Goal: Information Seeking & Learning: Compare options

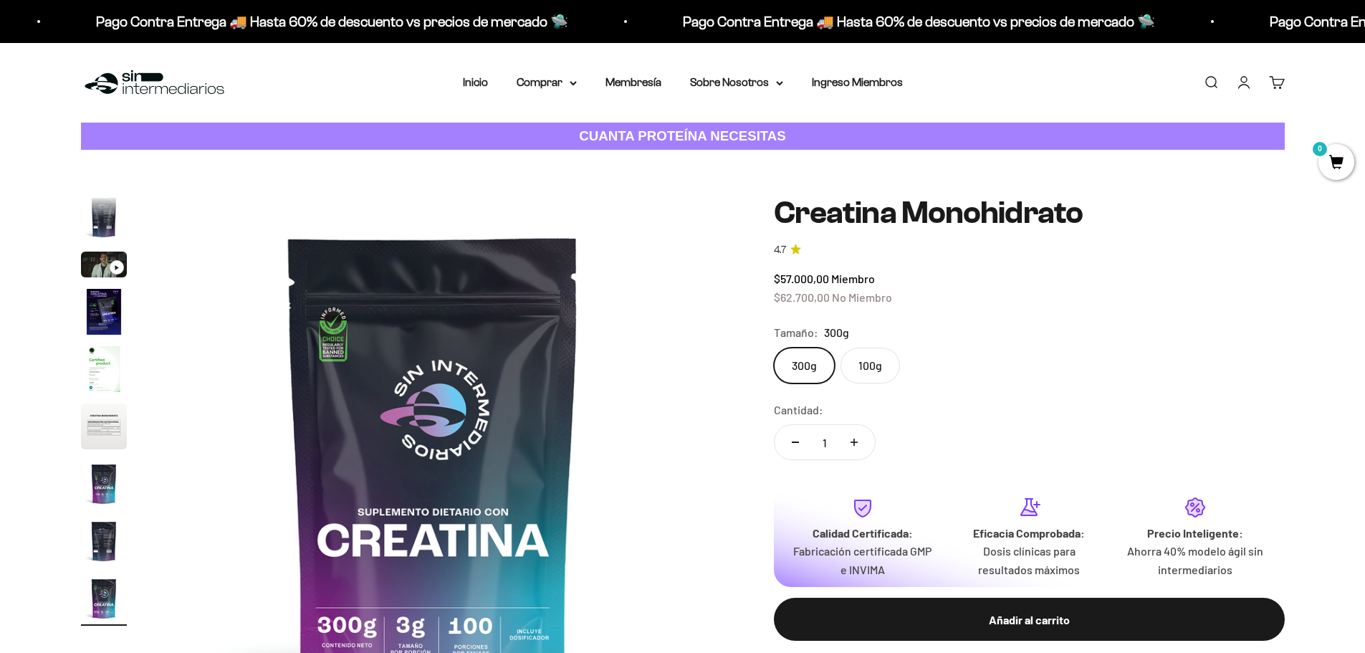
click at [82, 384] on img "Ir al artículo 5" at bounding box center [104, 369] width 46 height 46
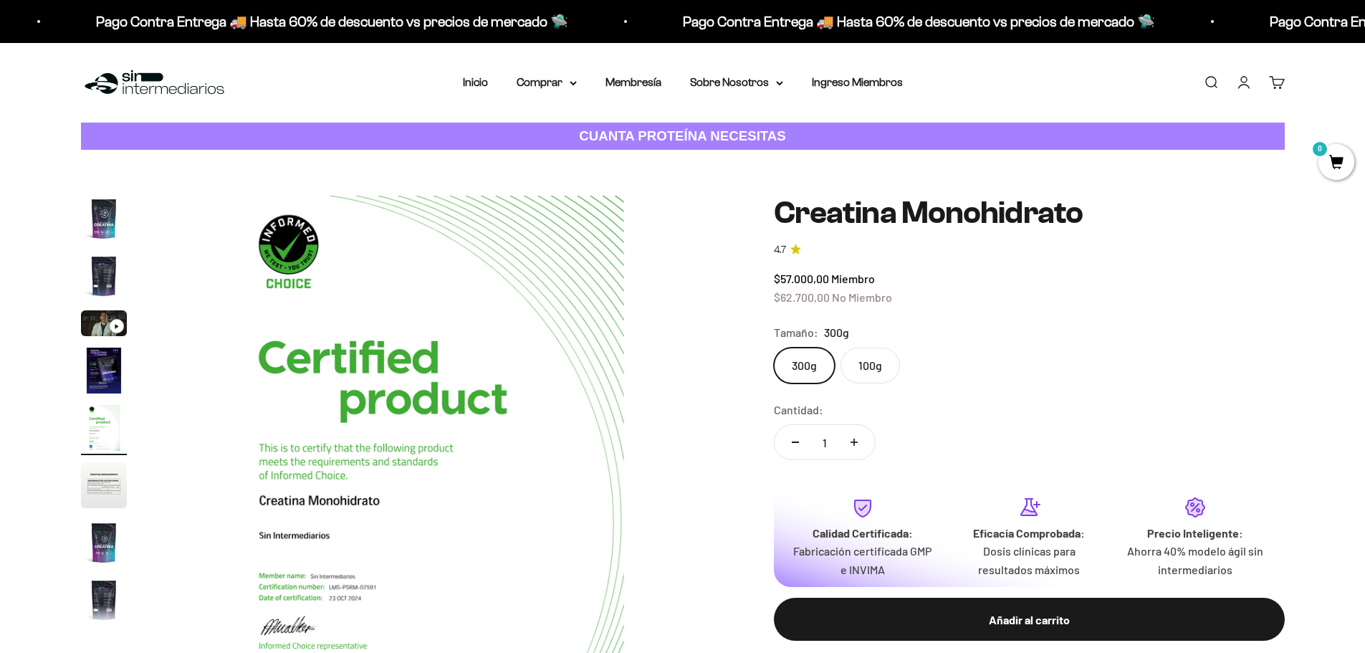
scroll to position [0, 2245]
drag, startPoint x: 781, startPoint y: 300, endPoint x: 885, endPoint y: 306, distance: 104.8
click at [885, 306] on div "$57.000,00 Miembro $62.700,00 No Miembro" at bounding box center [1029, 287] width 511 height 37
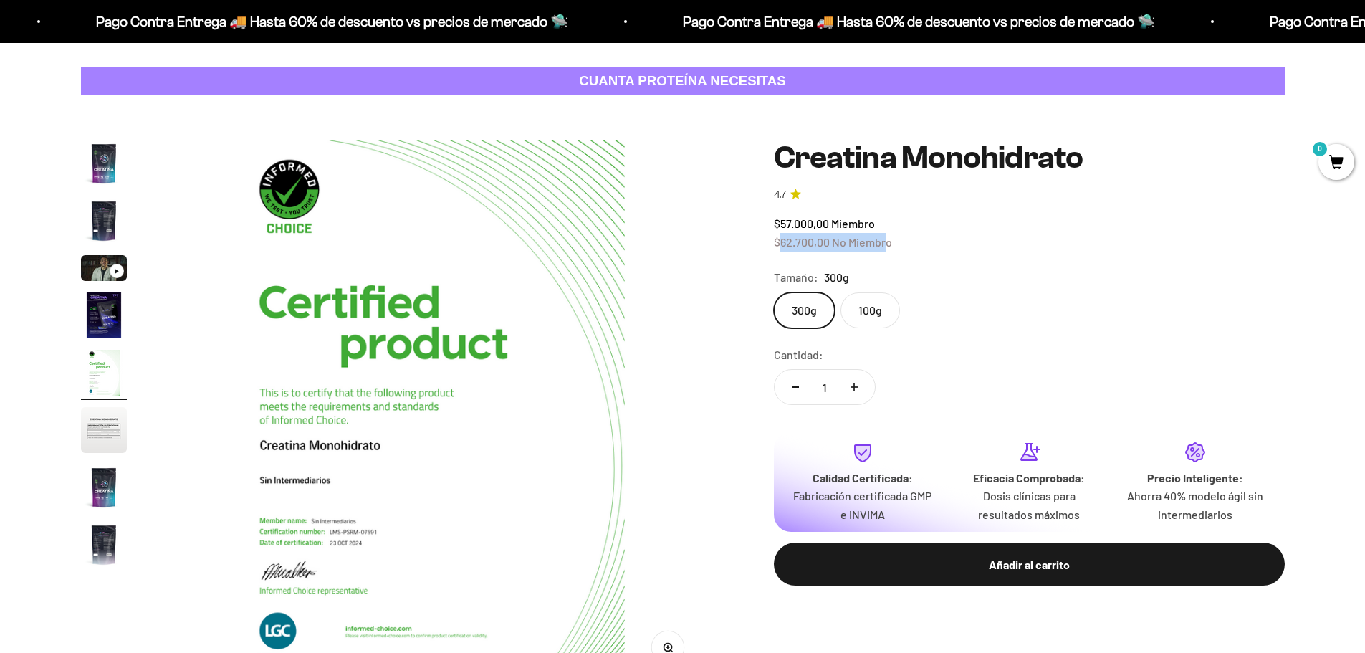
scroll to position [143, 0]
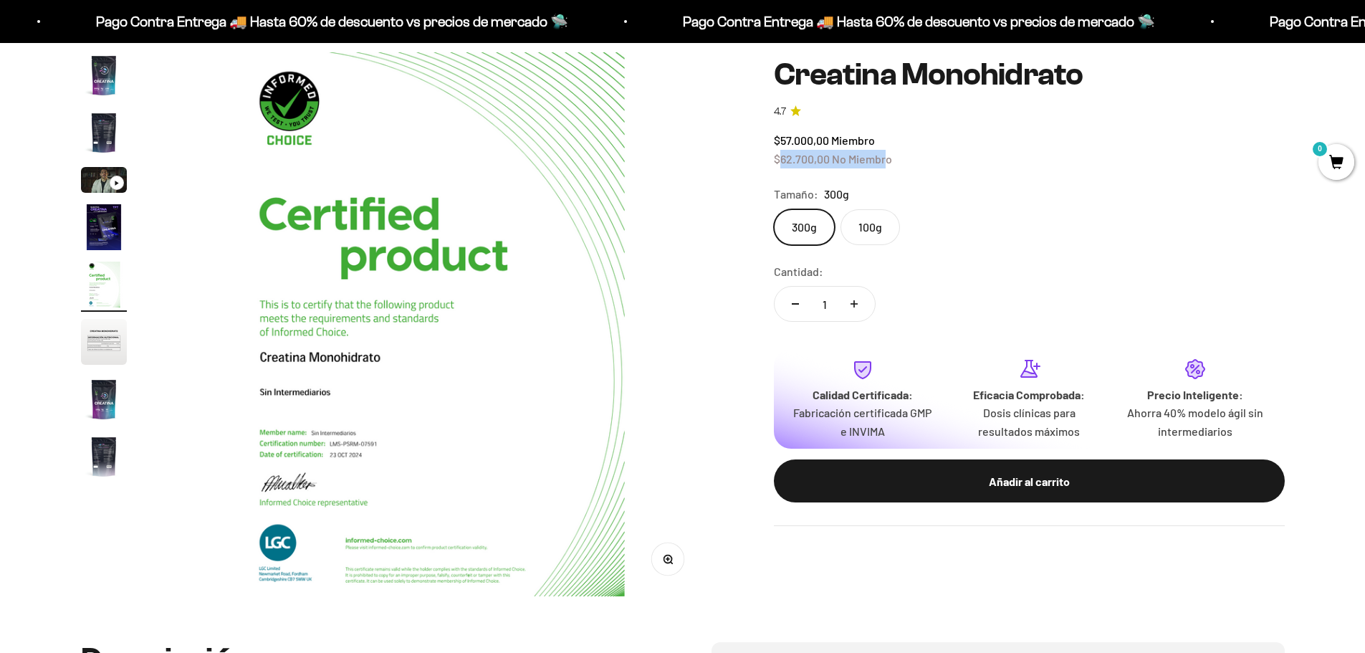
click at [105, 82] on img "Ir al artículo 1" at bounding box center [104, 75] width 46 height 46
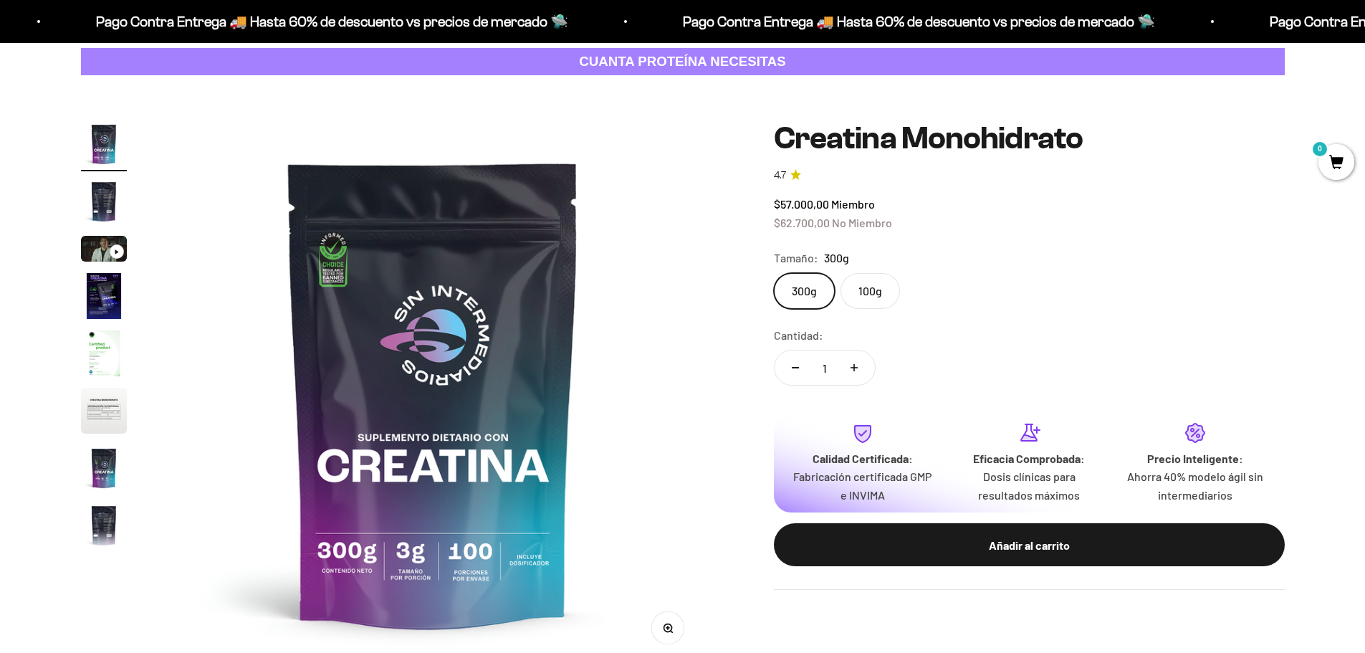
scroll to position [0, 0]
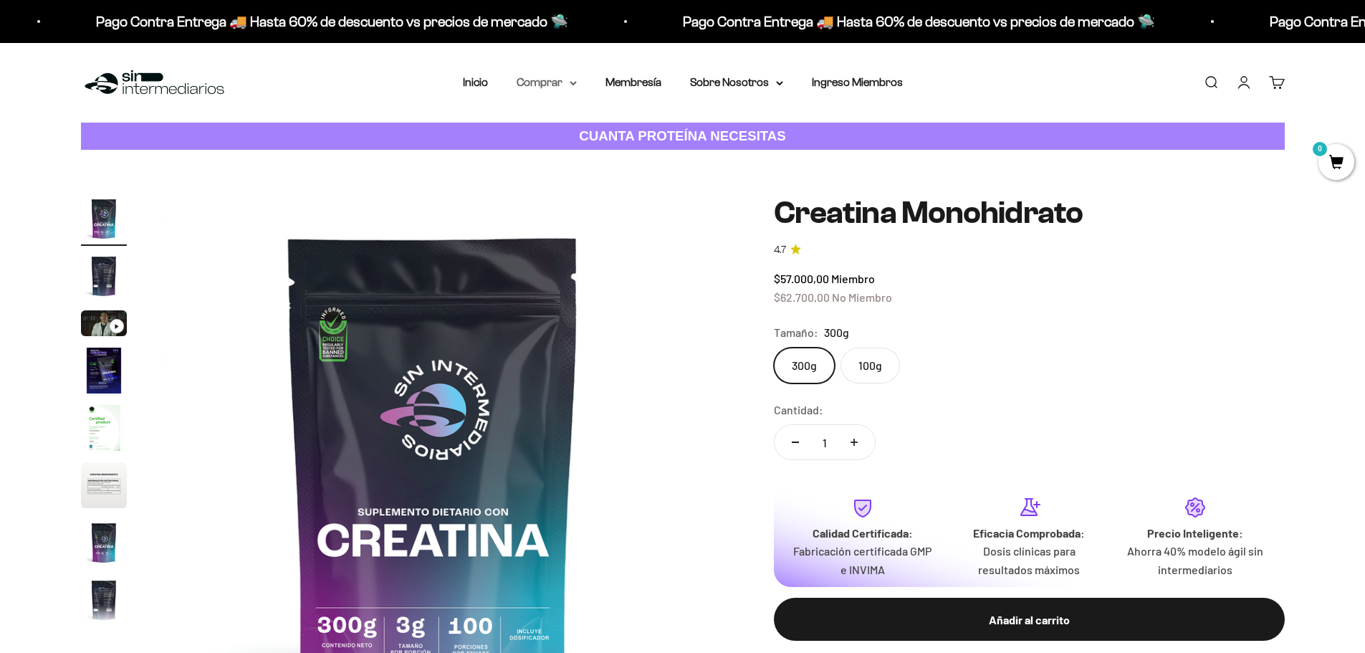
click at [573, 80] on summary "Comprar" at bounding box center [547, 82] width 60 height 19
click at [608, 128] on summary "Proteínas" at bounding box center [584, 128] width 118 height 19
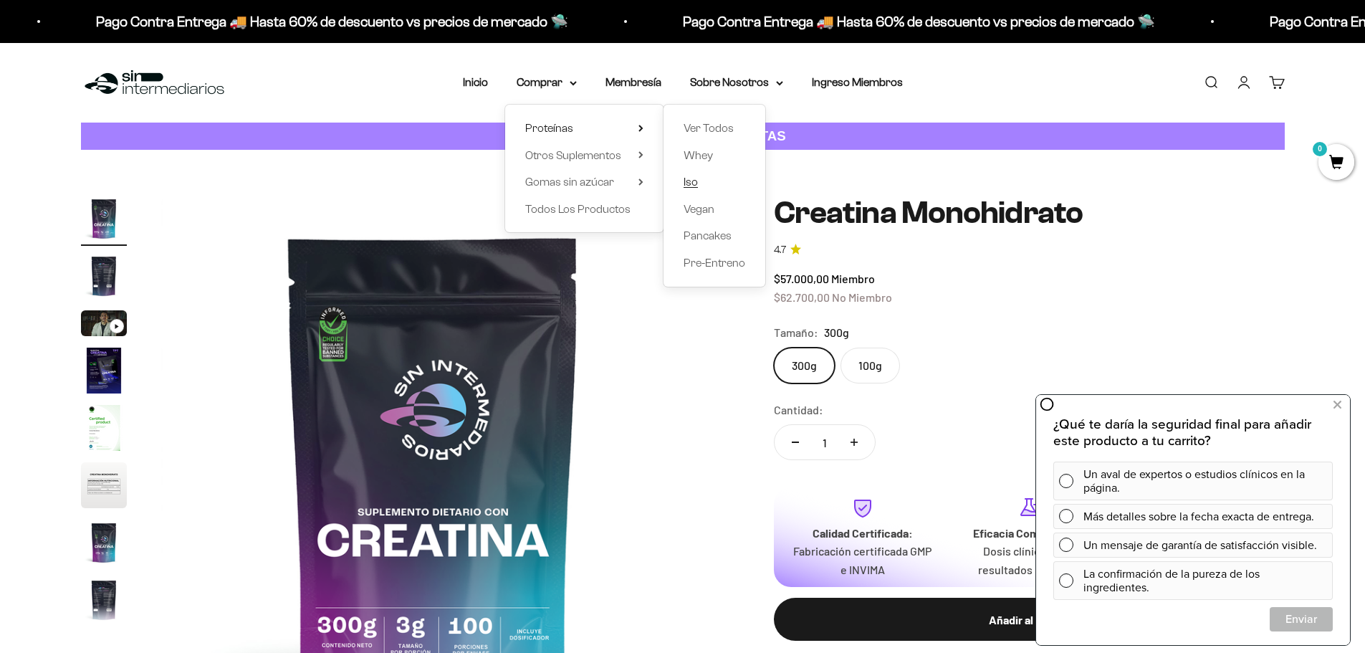
click at [694, 183] on span "Iso" at bounding box center [690, 182] width 14 height 12
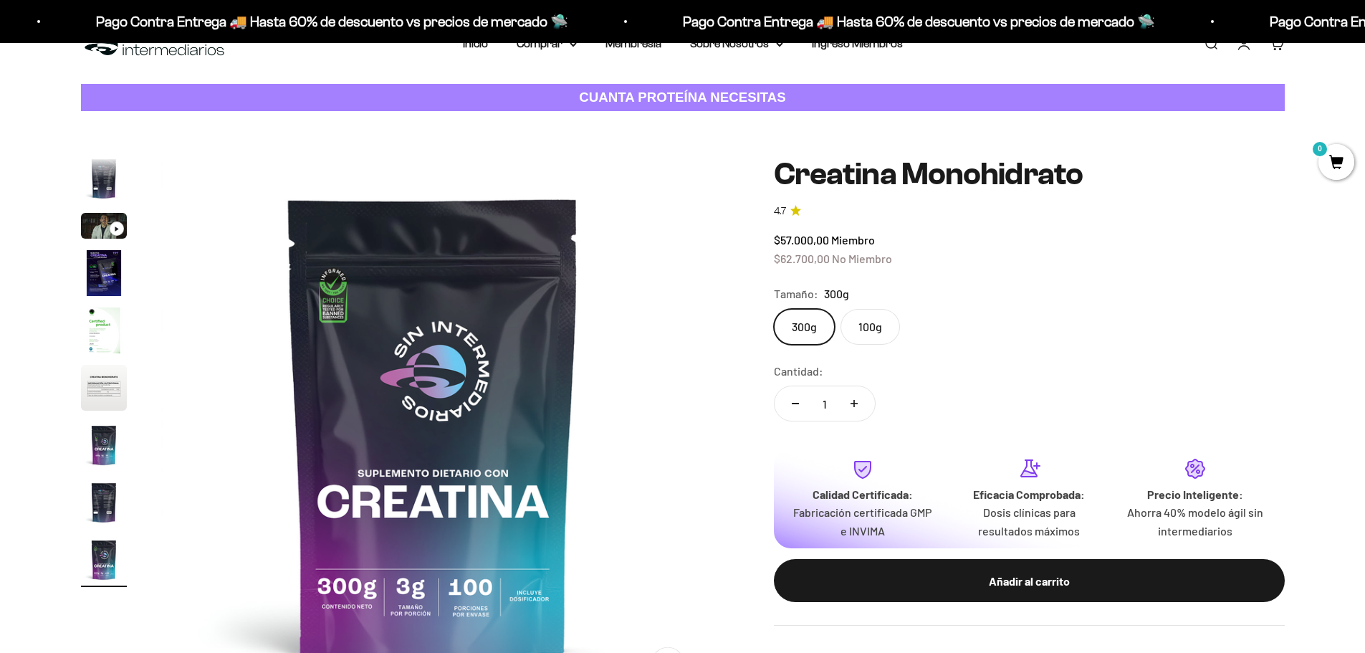
scroll to position [72, 0]
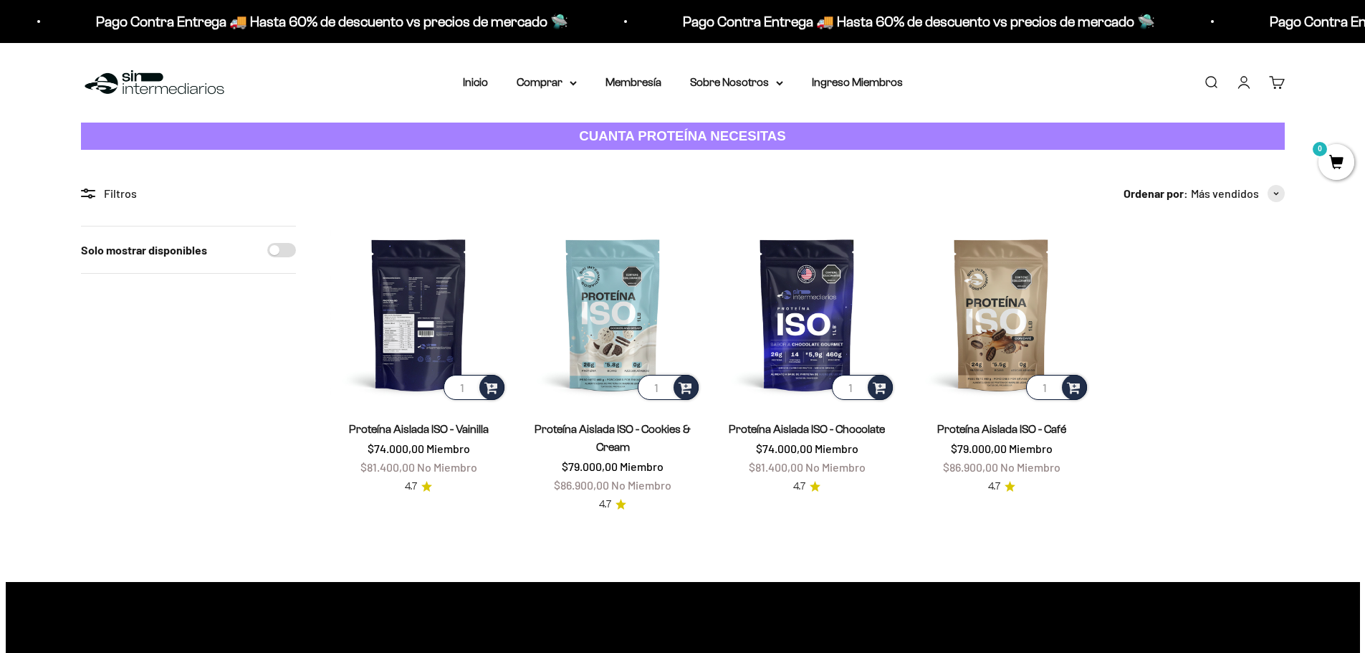
click at [416, 287] on img at bounding box center [418, 314] width 177 height 177
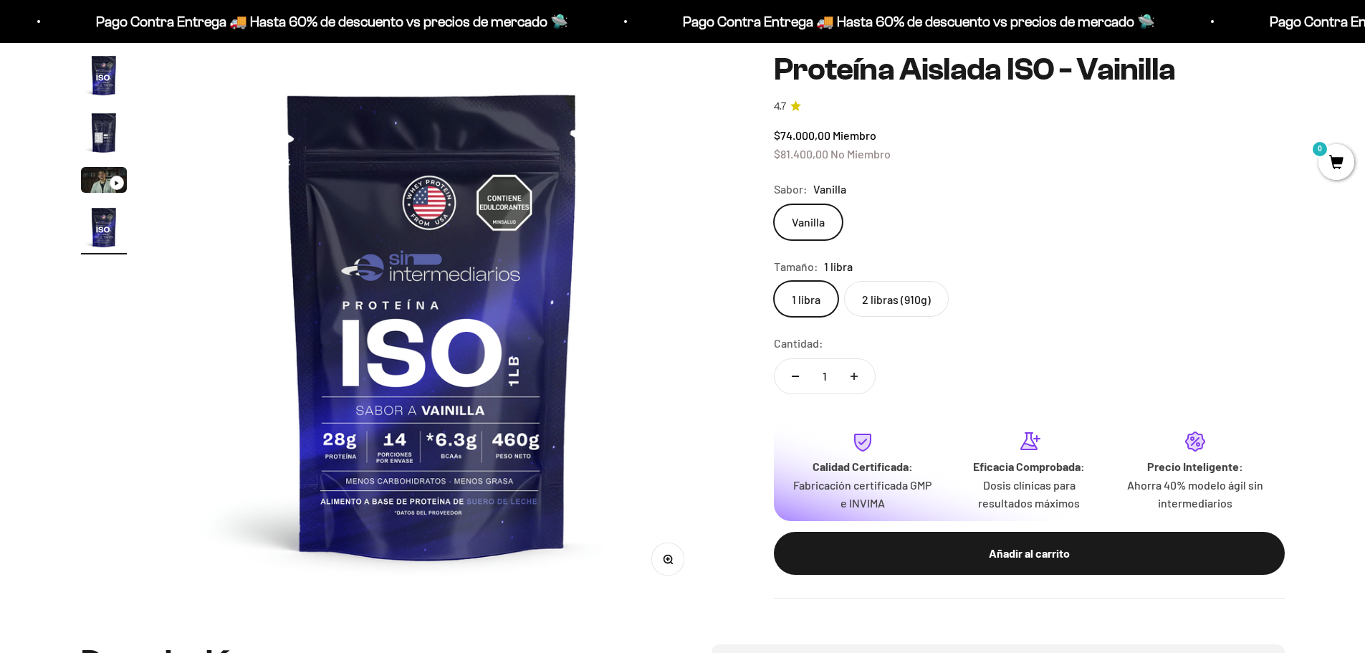
click at [901, 304] on label "2 libras (910g)" at bounding box center [896, 299] width 105 height 36
click at [774, 281] on input "2 libras (910g)" at bounding box center [773, 280] width 1 height 1
drag, startPoint x: 898, startPoint y: 155, endPoint x: 767, endPoint y: 163, distance: 130.6
click at [767, 163] on div "Zoom Ir al artículo 1 Ir al artículo 2 Ir al artículo 3 Ir al artículo 4 Proteí…" at bounding box center [683, 325] width 1204 height 546
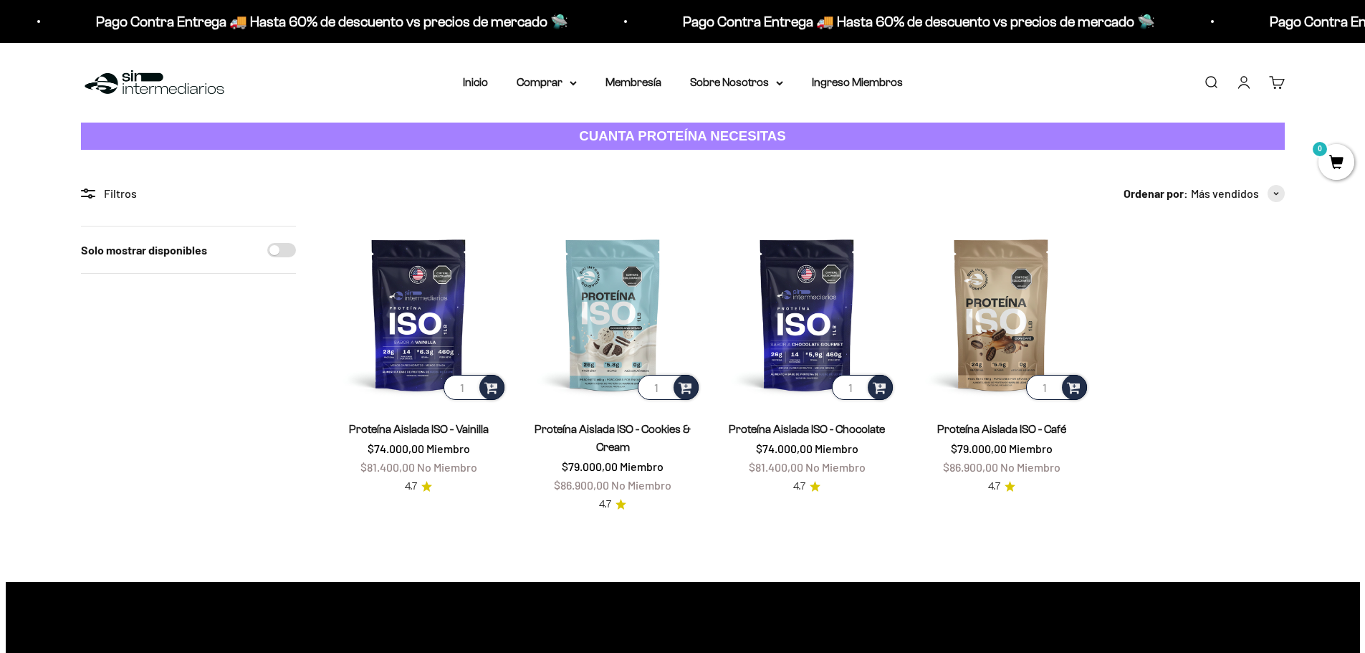
drag, startPoint x: 0, startPoint y: 0, endPoint x: 1160, endPoint y: 332, distance: 1206.6
click at [1160, 332] on product-list "1 Proteína Aislada ISO - Vainilla $74.000,00 Miembro $81.400,00 No Miembro 4.7 …" at bounding box center [807, 369] width 954 height 287
click at [1020, 306] on img at bounding box center [1001, 314] width 177 height 177
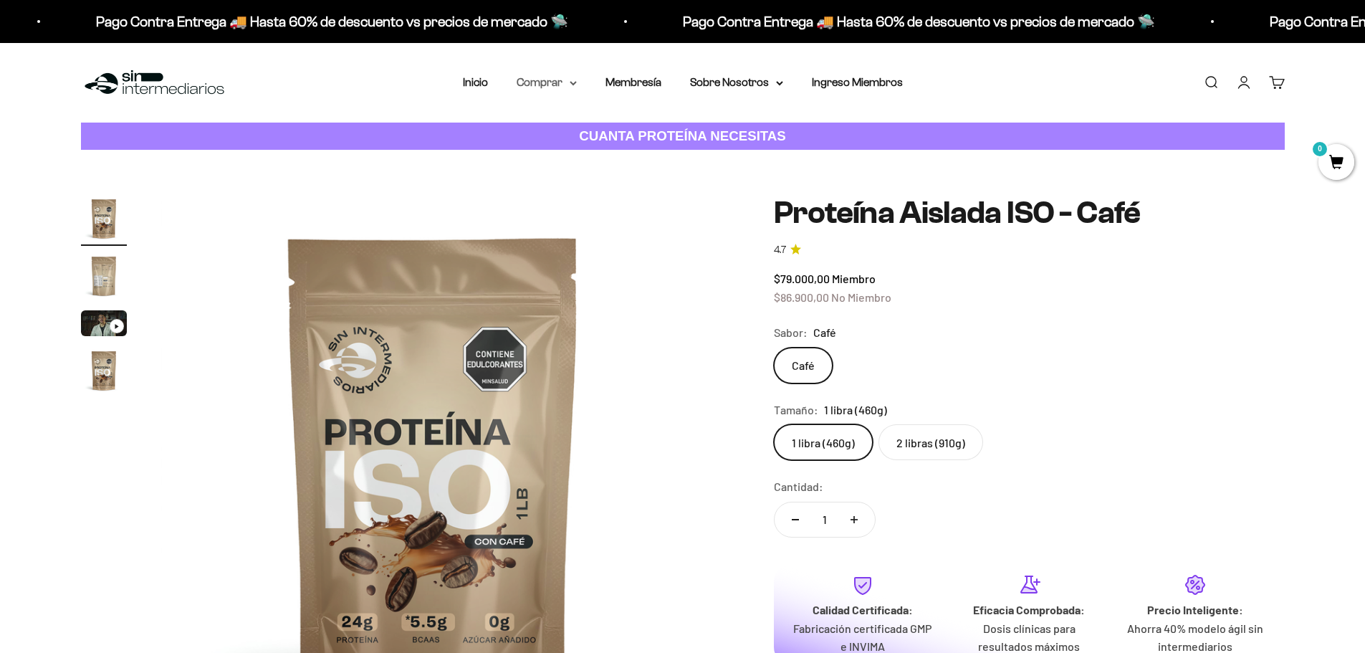
click at [562, 80] on summary "Comprar" at bounding box center [547, 82] width 60 height 19
click at [636, 127] on summary "Proteínas" at bounding box center [584, 128] width 118 height 19
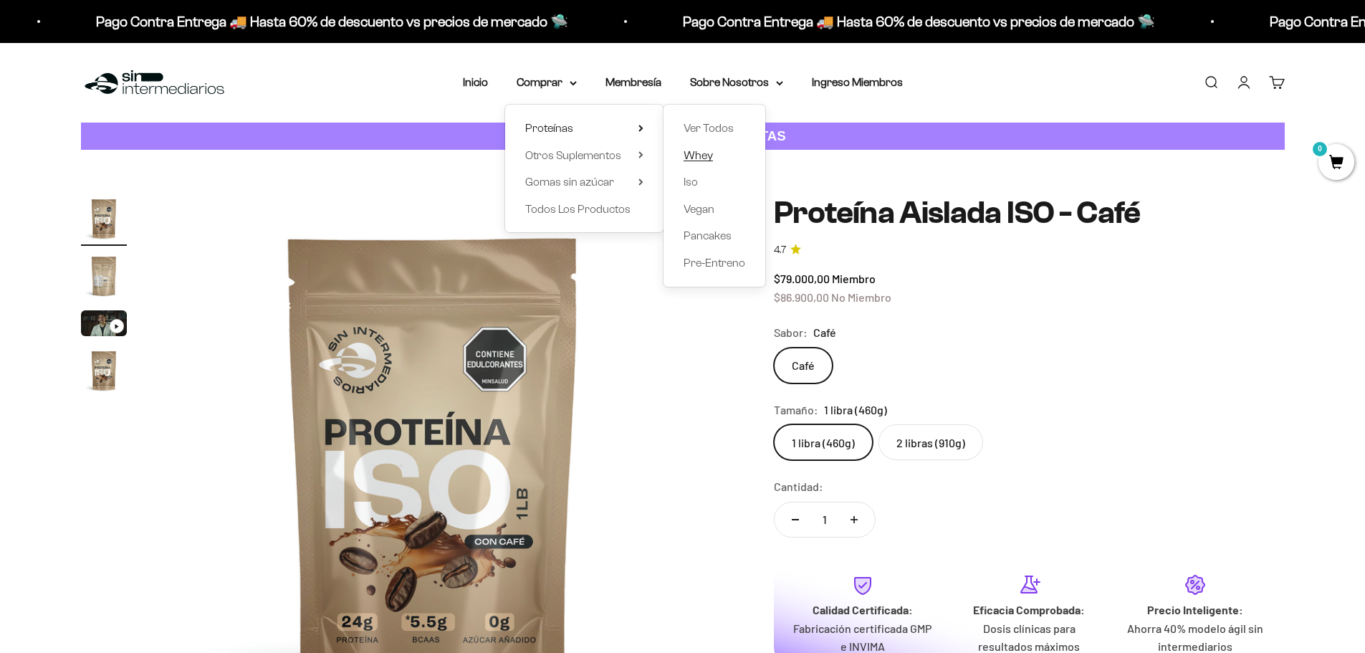
click at [716, 152] on link "Whey" at bounding box center [714, 155] width 62 height 19
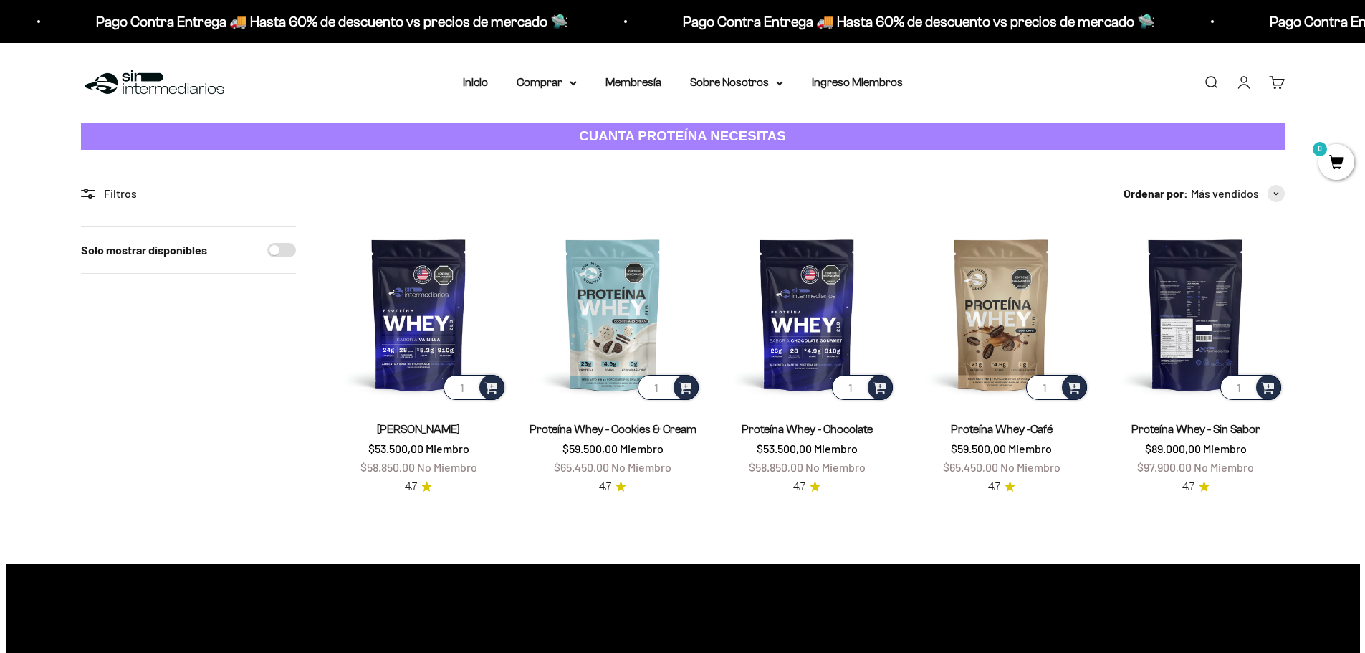
click at [1185, 301] on img at bounding box center [1195, 314] width 177 height 177
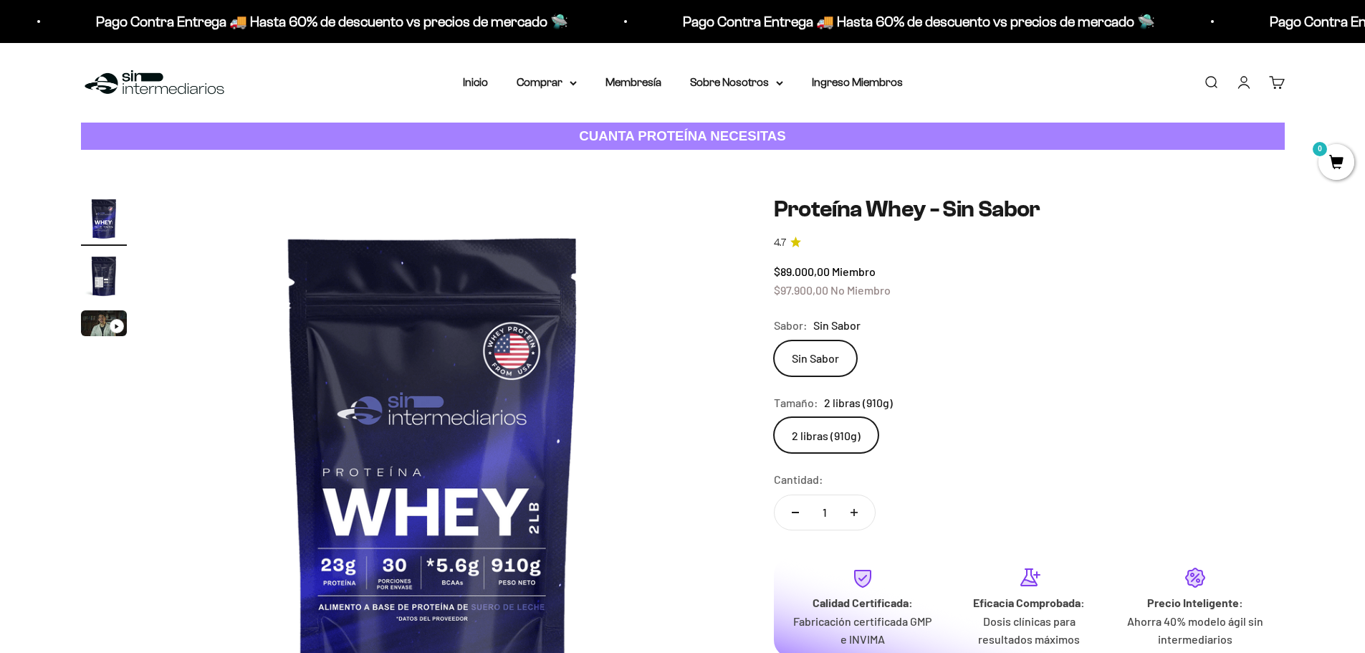
scroll to position [143, 0]
